Goal: Task Accomplishment & Management: Complete application form

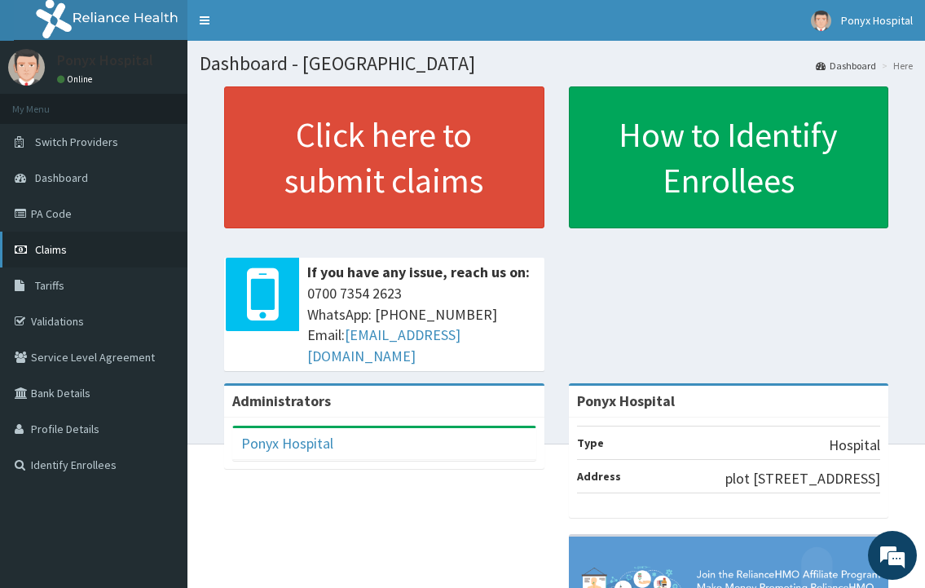
click at [33, 260] on link "Claims" at bounding box center [93, 250] width 187 height 36
click at [41, 250] on span "Claims" at bounding box center [51, 249] width 32 height 15
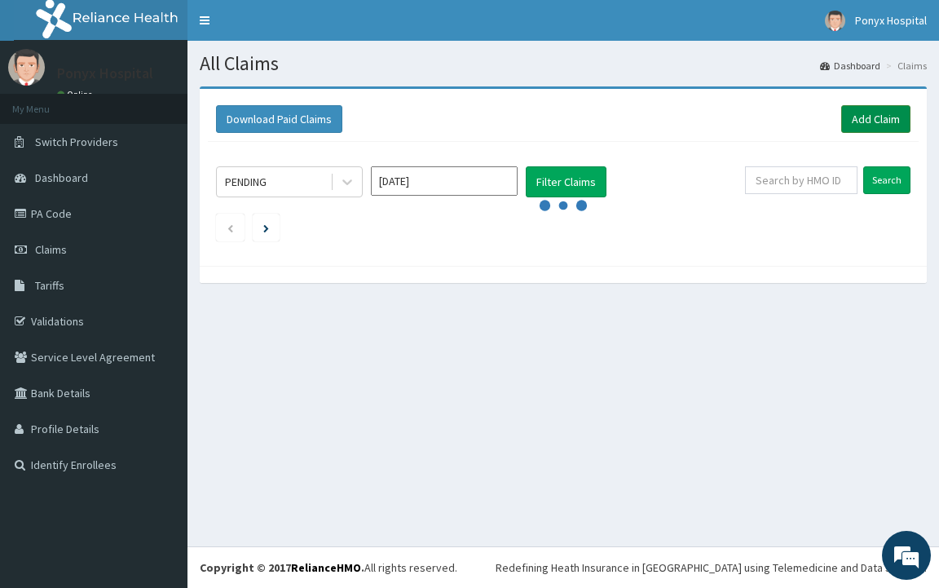
click at [874, 130] on link "Add Claim" at bounding box center [875, 119] width 69 height 28
